Goal: Obtain resource: Download file/media

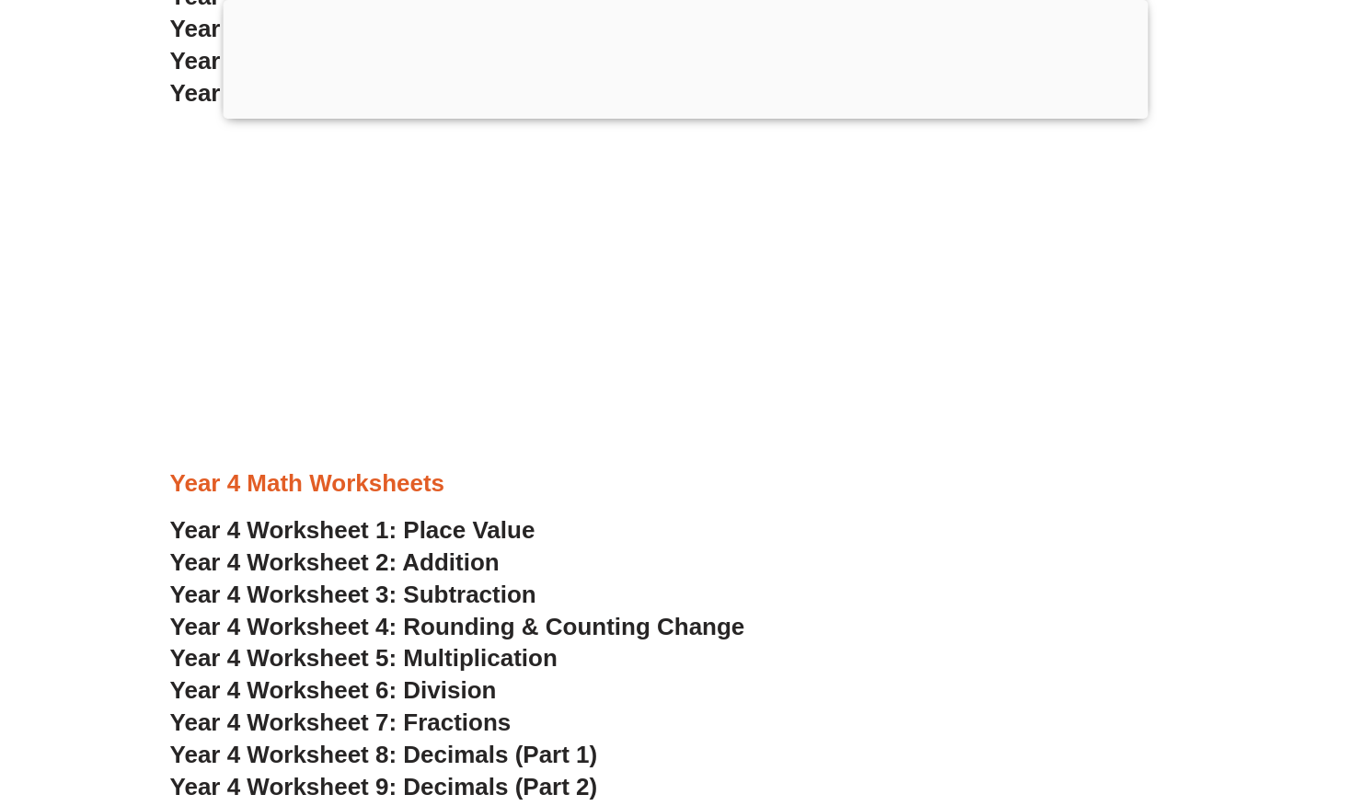
scroll to position [3010, 0]
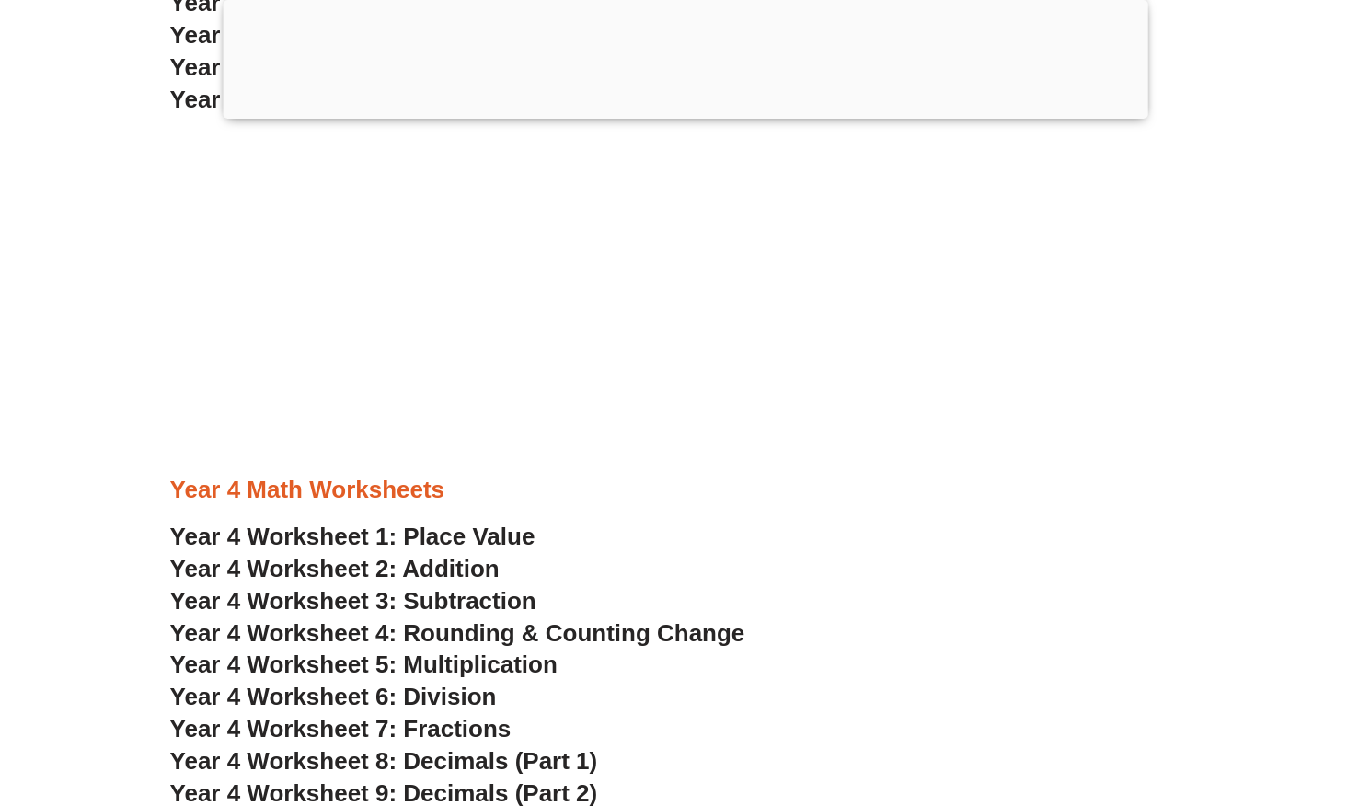
click at [688, 114] on div at bounding box center [685, 114] width 925 height 0
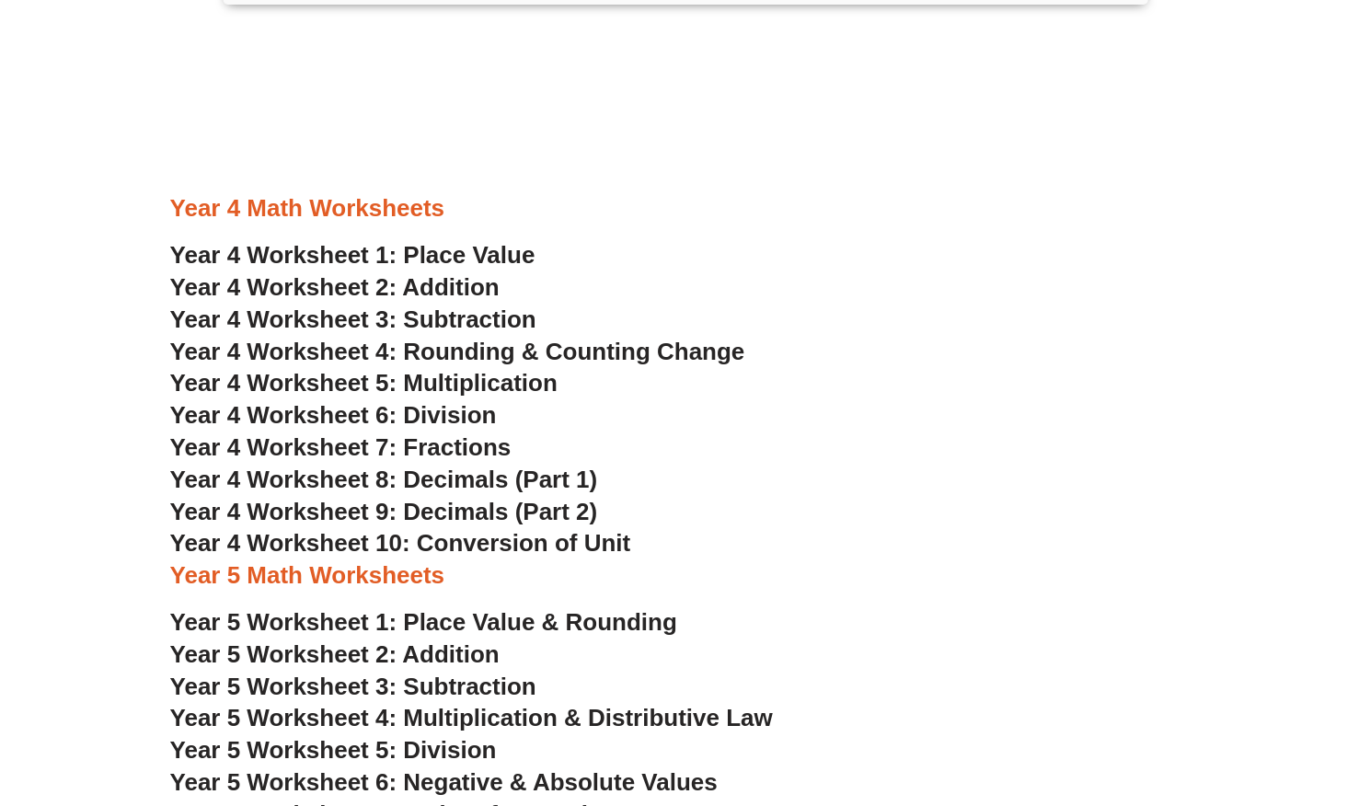
scroll to position [3194, 0]
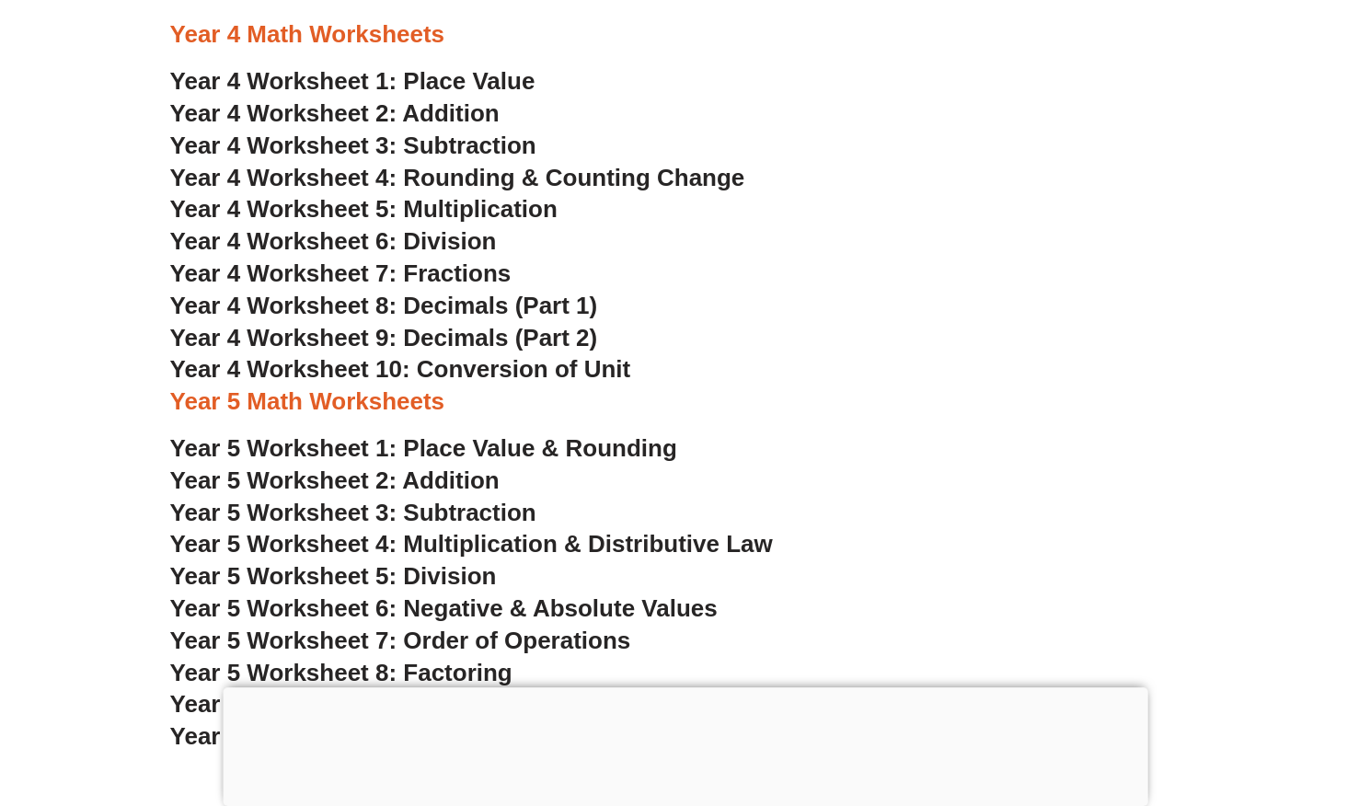
scroll to position [3042, 0]
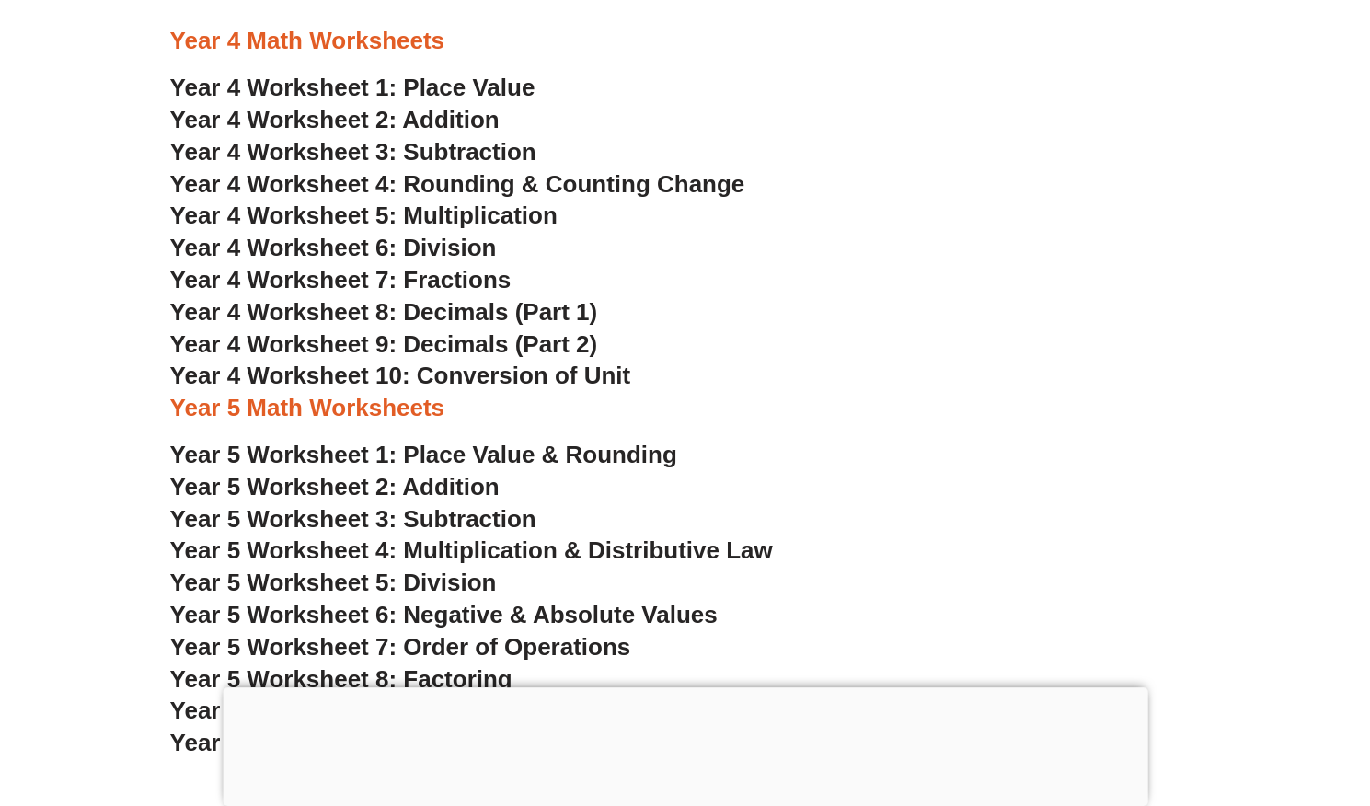
click at [471, 275] on span "Year 4 Worksheet 7: Fractions" at bounding box center [340, 280] width 341 height 28
